Goal: Task Accomplishment & Management: Complete application form

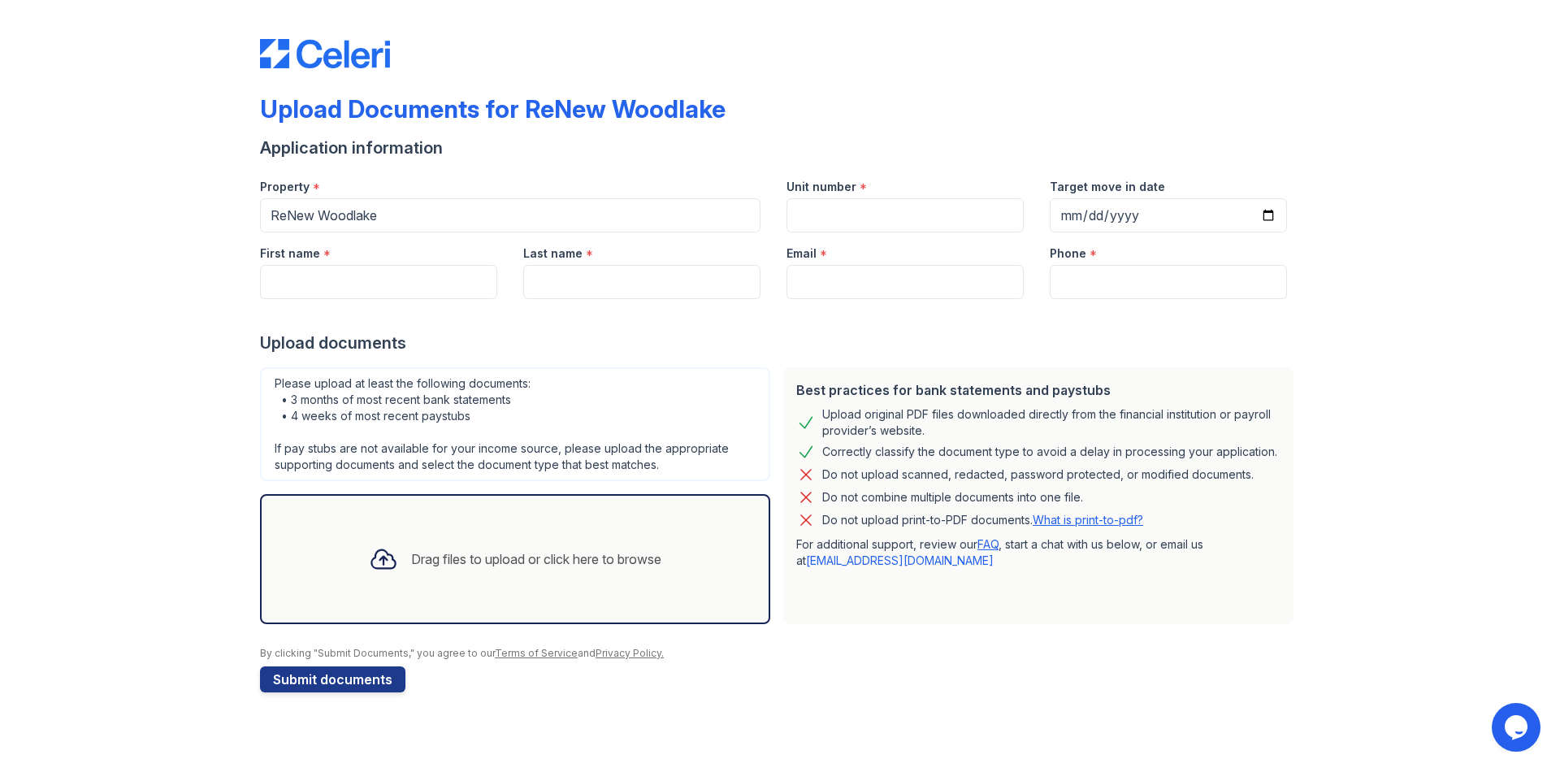
click at [442, 300] on div at bounding box center [780, 315] width 1040 height 33
click at [424, 284] on input "First name" at bounding box center [378, 282] width 237 height 34
type input "[PERSON_NAME]"
type input "6164604022"
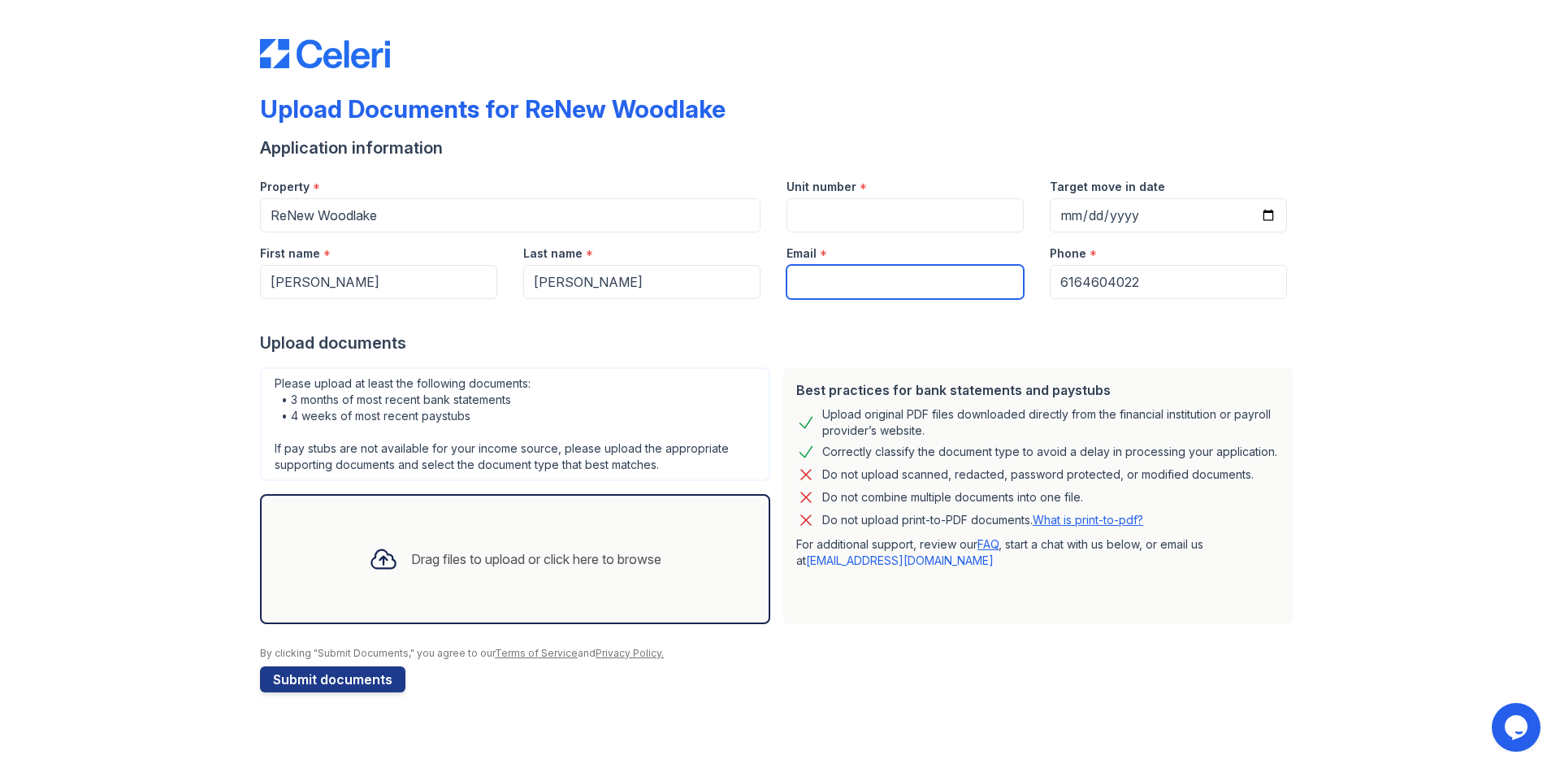
click at [803, 283] on input "Email" at bounding box center [905, 282] width 237 height 34
type input "[EMAIL_ADDRESS][DOMAIN_NAME]"
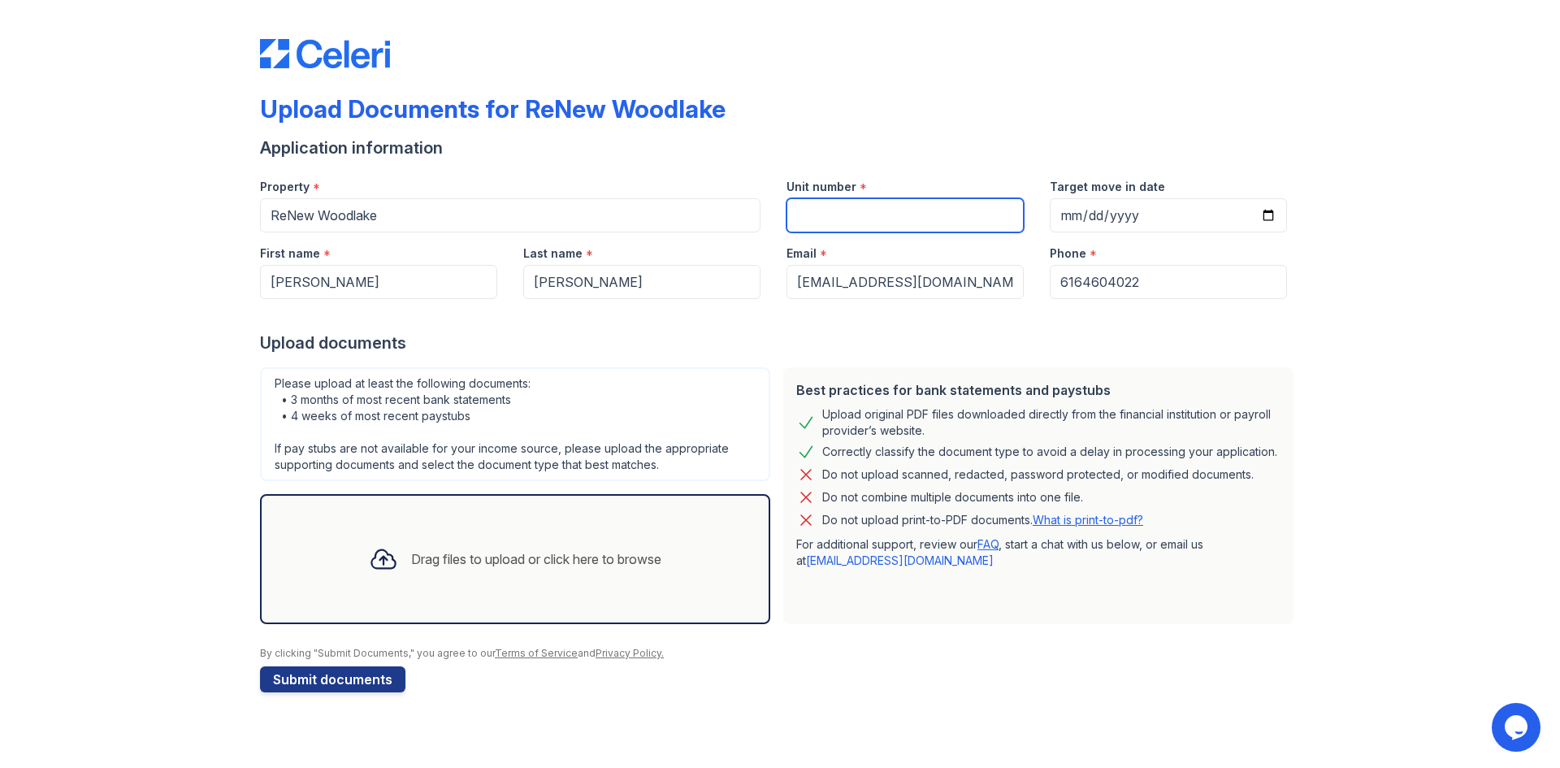
click at [843, 202] on input "Unit number" at bounding box center [905, 215] width 237 height 34
type input "3"
click at [371, 682] on button "Submit documents" at bounding box center [332, 679] width 145 height 26
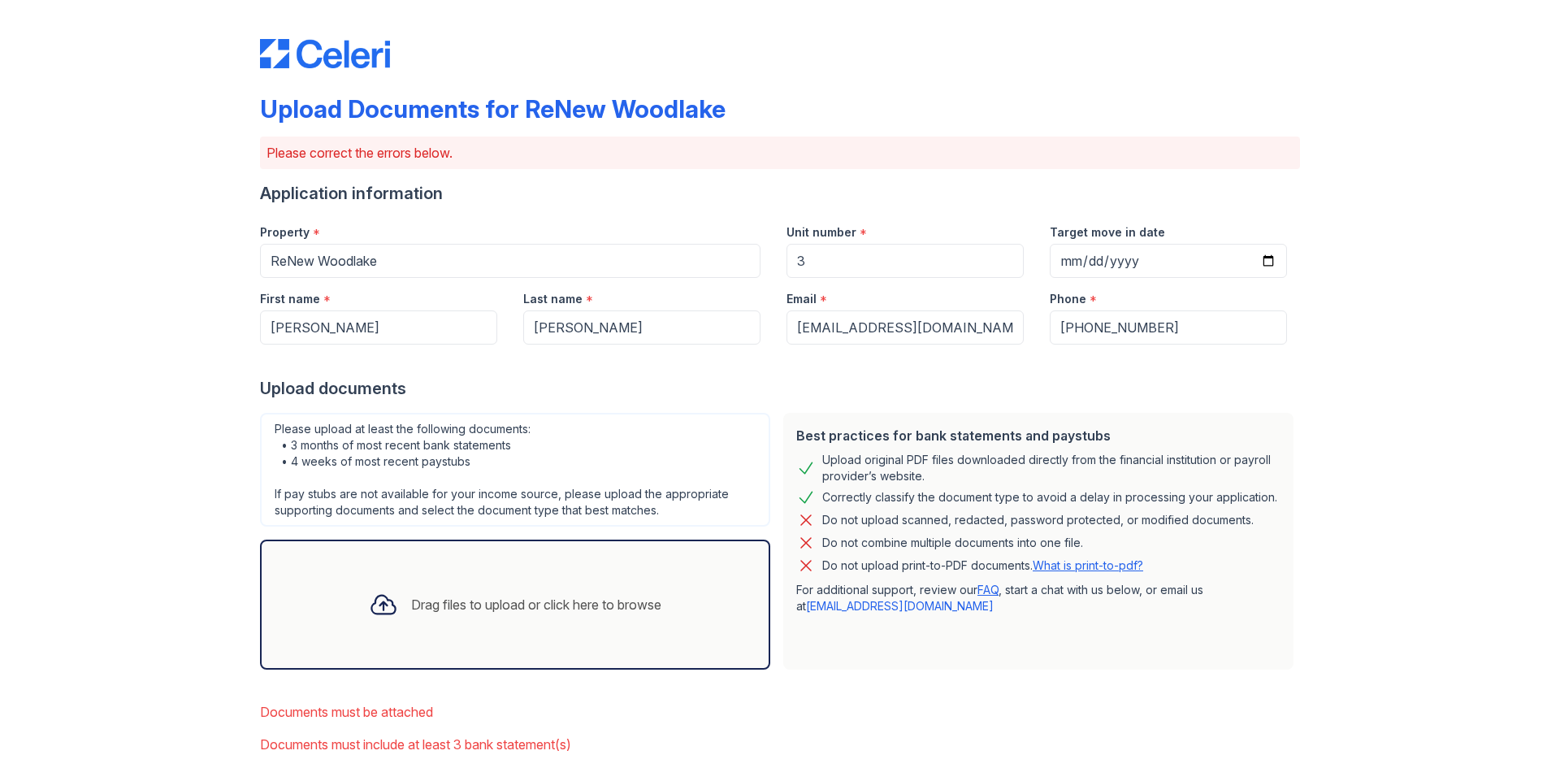
click at [409, 644] on div "Drag files to upload or click here to browse" at bounding box center [515, 605] width 510 height 130
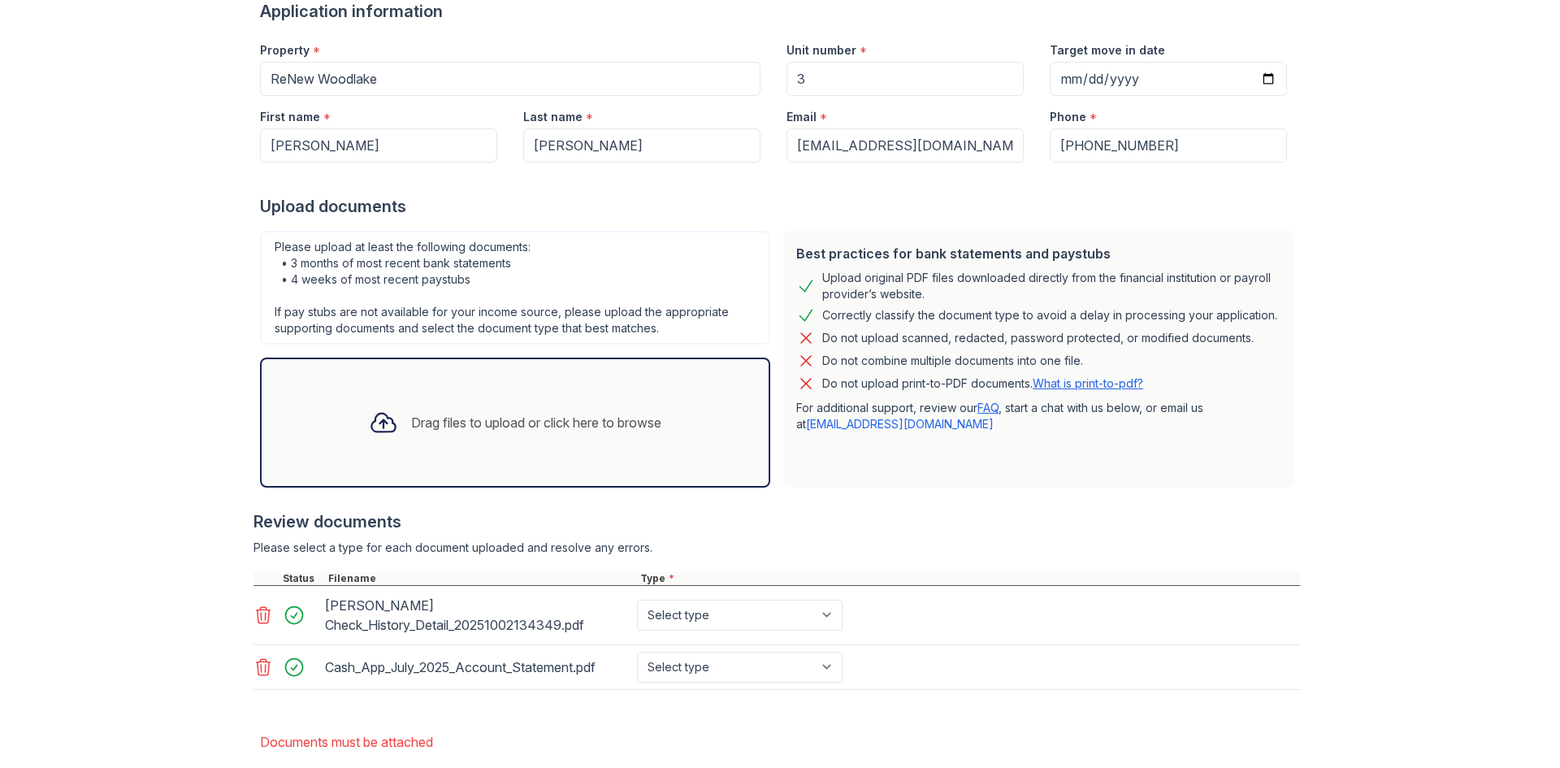
scroll to position [299, 0]
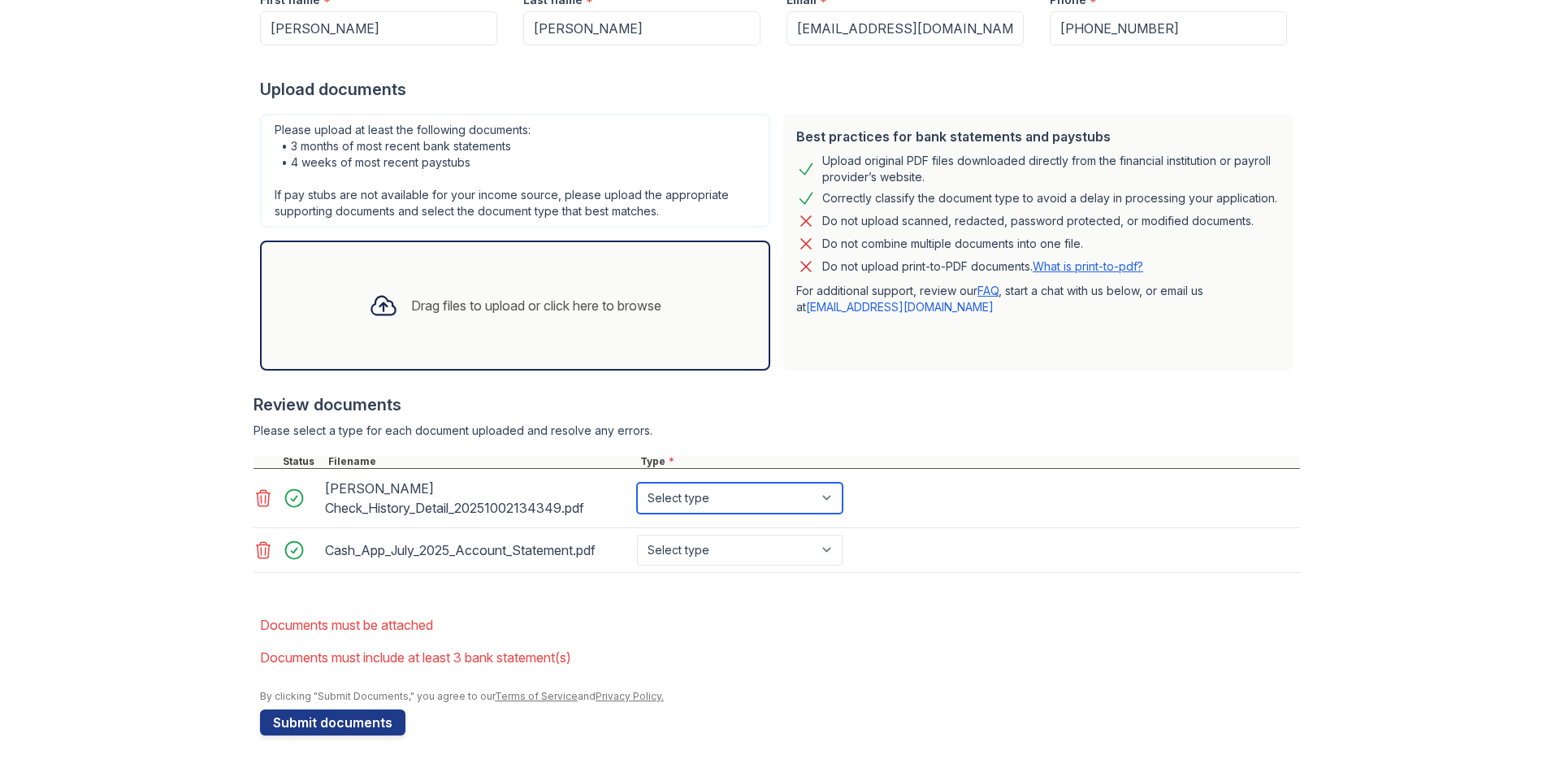
click at [829, 505] on select "Select type Paystub Bank Statement Offer Letter Tax Documents Benefit Award Let…" at bounding box center [740, 498] width 206 height 31
select select "paystub"
click at [637, 483] on select "Select type Paystub Bank Statement Offer Letter Tax Documents Benefit Award Let…" at bounding box center [740, 498] width 206 height 31
click at [816, 543] on select "Select type Paystub Bank Statement Offer Letter Tax Documents Benefit Award Let…" at bounding box center [740, 550] width 206 height 31
select select "bank_statement"
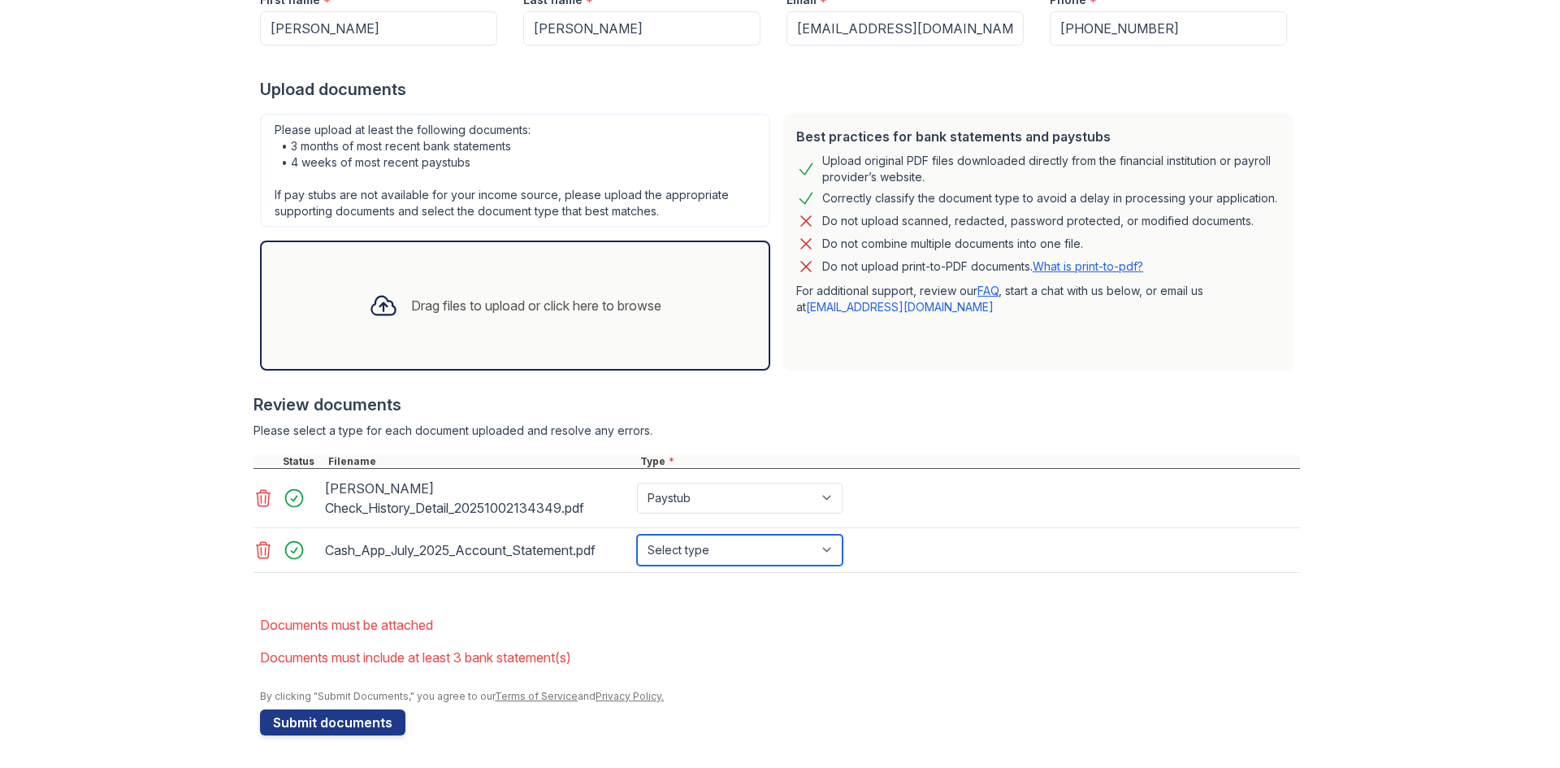
click at [637, 535] on select "Select type Paystub Bank Statement Offer Letter Tax Documents Benefit Award Let…" at bounding box center [740, 550] width 206 height 31
click at [570, 354] on div "Drag files to upload or click here to browse" at bounding box center [515, 306] width 510 height 130
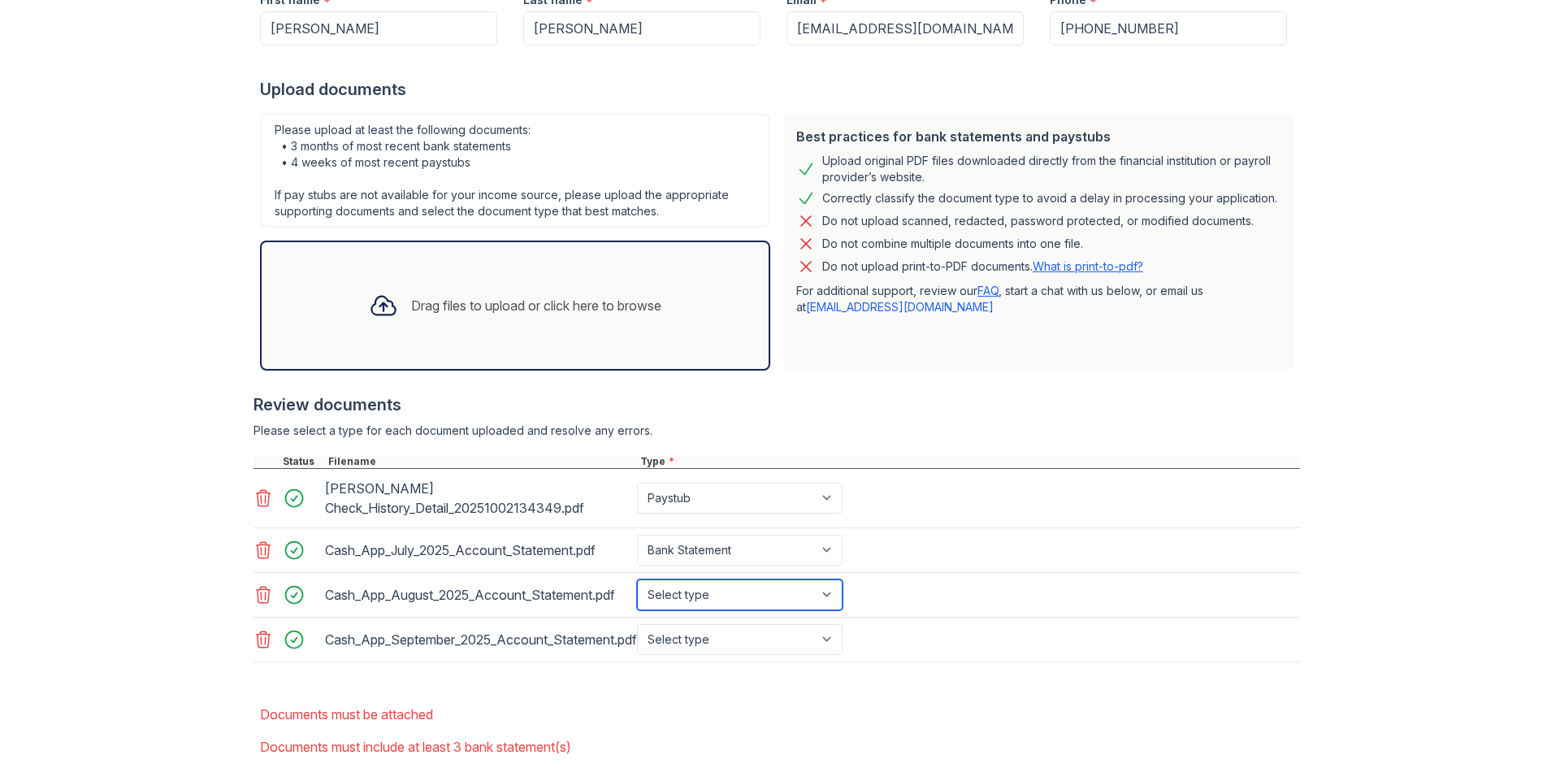
click at [824, 603] on select "Select type Paystub Bank Statement Offer Letter Tax Documents Benefit Award Let…" at bounding box center [740, 594] width 206 height 31
select select "bank_statement"
click at [637, 579] on select "Select type Paystub Bank Statement Offer Letter Tax Documents Benefit Award Let…" at bounding box center [740, 594] width 206 height 31
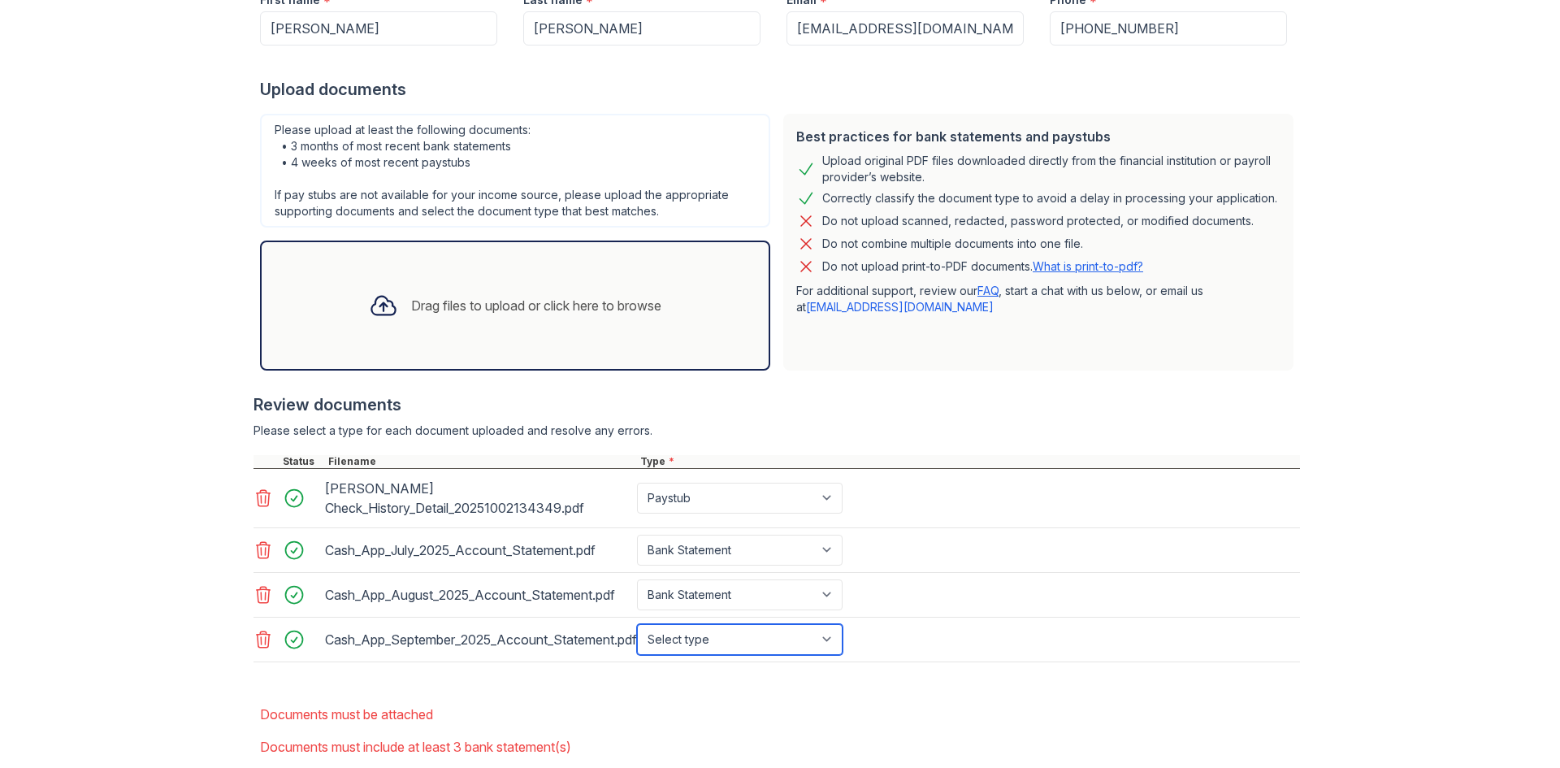
click at [809, 645] on select "Select type Paystub Bank Statement Offer Letter Tax Documents Benefit Award Let…" at bounding box center [740, 639] width 206 height 31
select select "bank_statement"
click at [637, 624] on select "Select type Paystub Bank Statement Offer Letter Tax Documents Benefit Award Let…" at bounding box center [740, 639] width 206 height 31
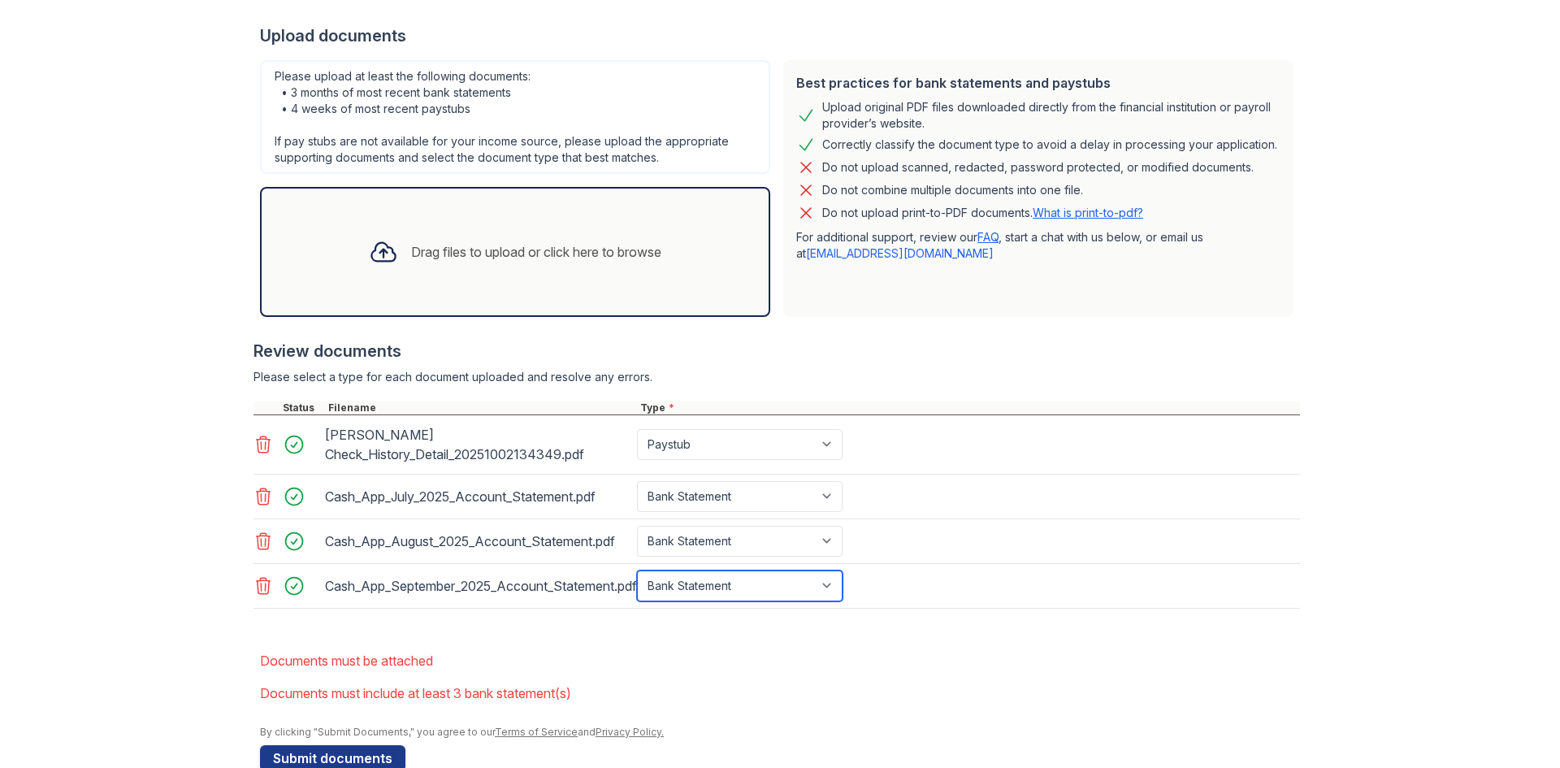
scroll to position [388, 0]
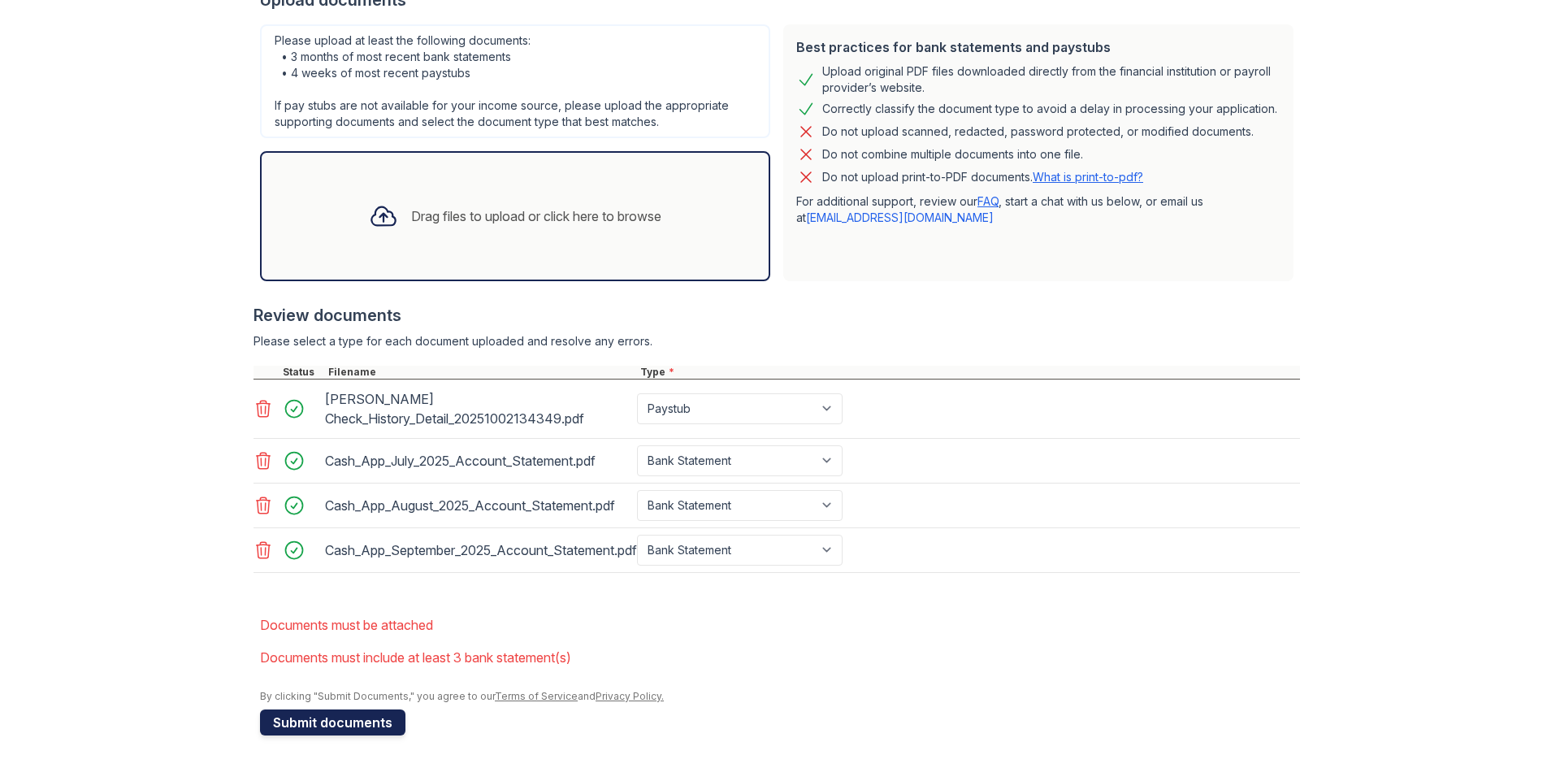
click at [382, 722] on button "Submit documents" at bounding box center [332, 722] width 145 height 26
